Goal: Complete application form: Complete application form

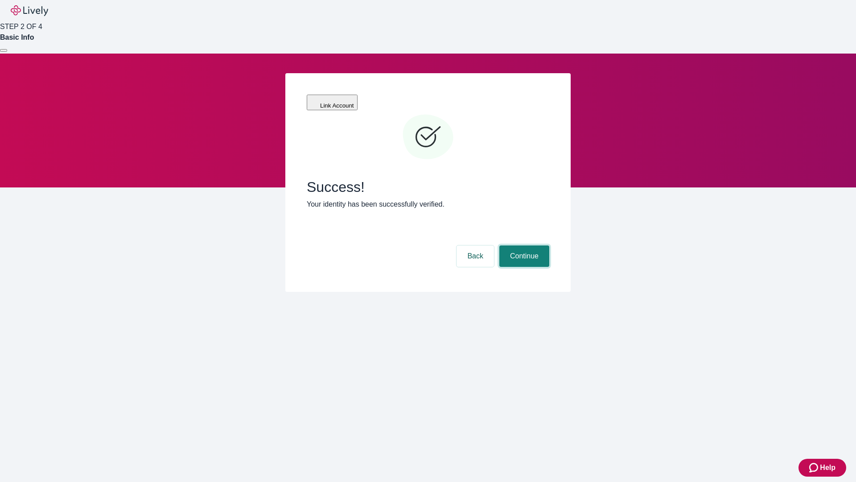
click at [523, 245] on button "Continue" at bounding box center [525, 255] width 50 height 21
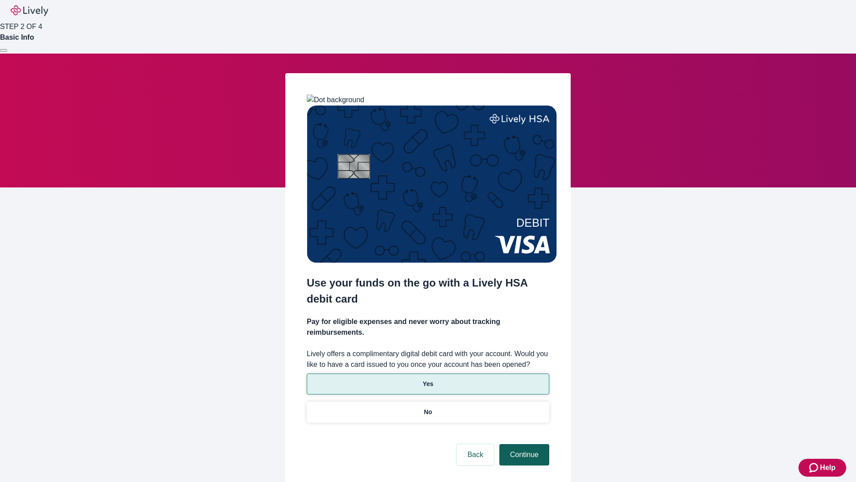
click at [428, 407] on p "No" at bounding box center [428, 411] width 8 height 9
click at [523, 444] on button "Continue" at bounding box center [525, 454] width 50 height 21
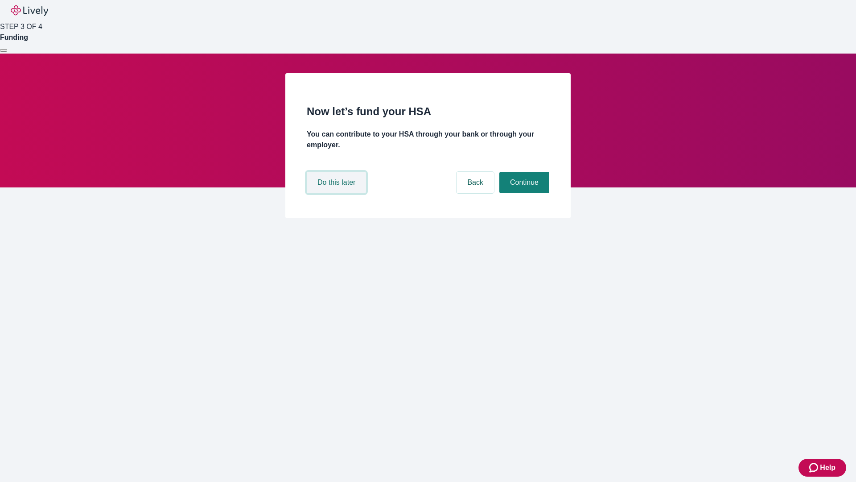
click at [338, 193] on button "Do this later" at bounding box center [336, 182] width 59 height 21
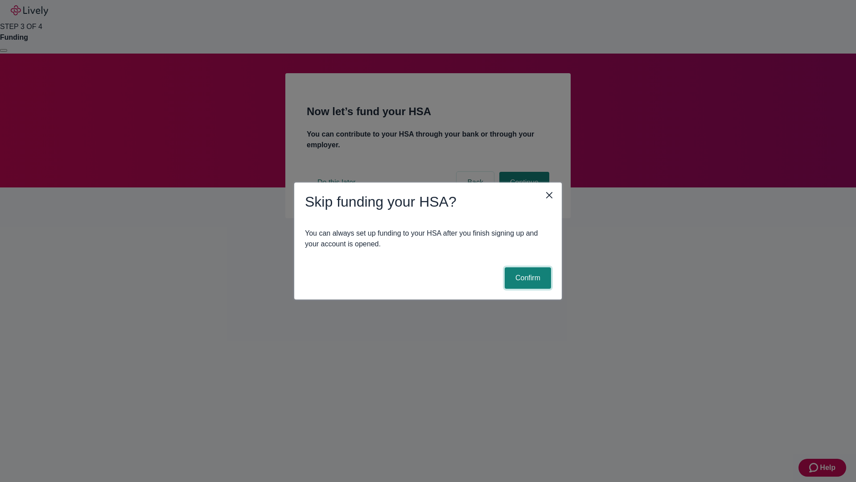
click at [527, 278] on button "Confirm" at bounding box center [528, 277] width 46 height 21
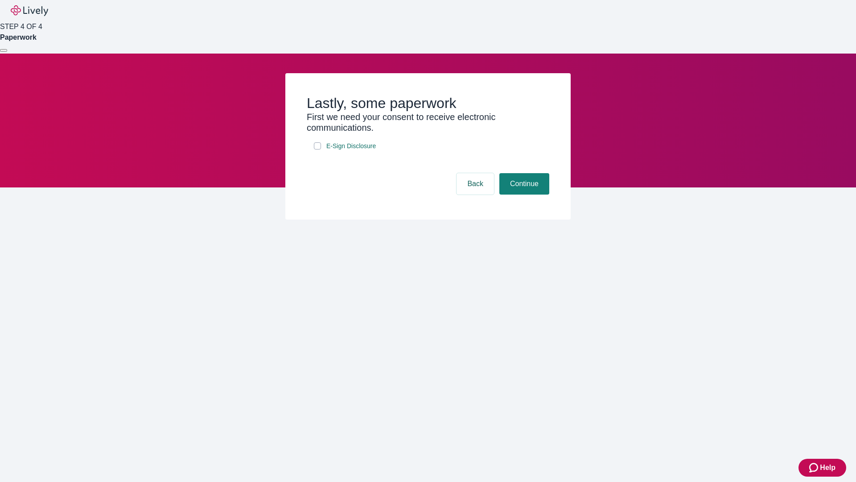
click at [318, 149] on input "E-Sign Disclosure" at bounding box center [317, 145] width 7 height 7
checkbox input "true"
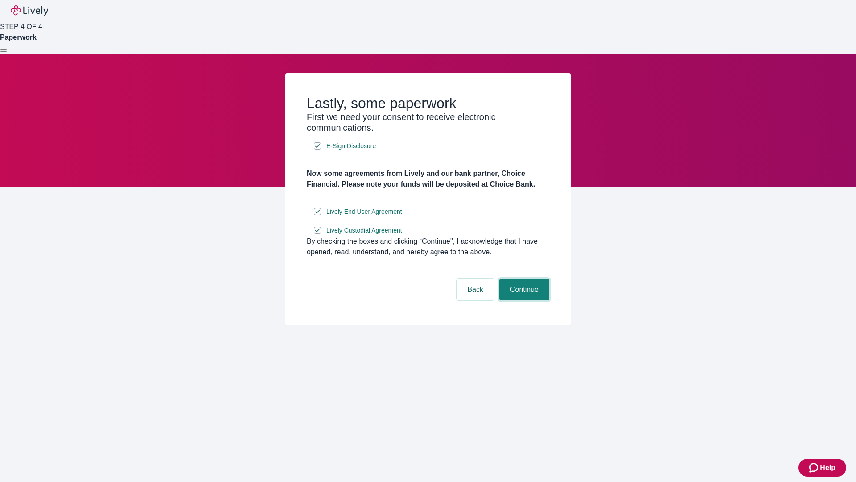
click at [523, 300] on button "Continue" at bounding box center [525, 289] width 50 height 21
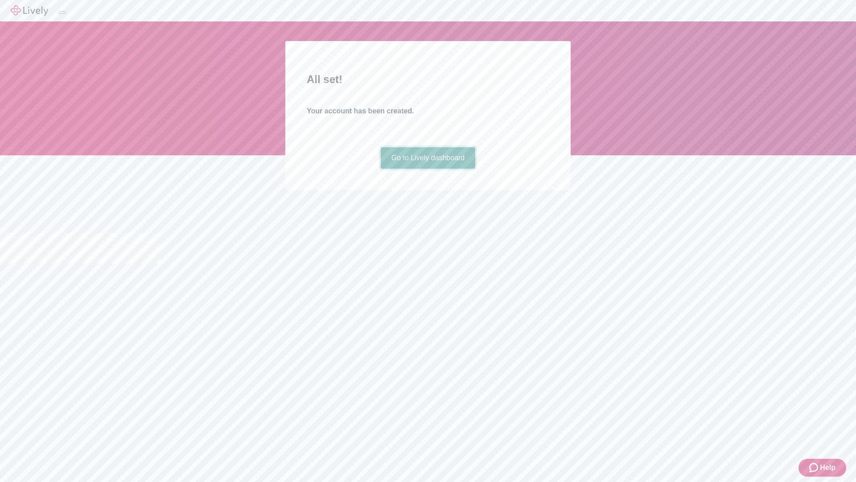
click at [428, 169] on link "Go to Lively dashboard" at bounding box center [428, 157] width 95 height 21
